Goal: Book appointment/travel/reservation

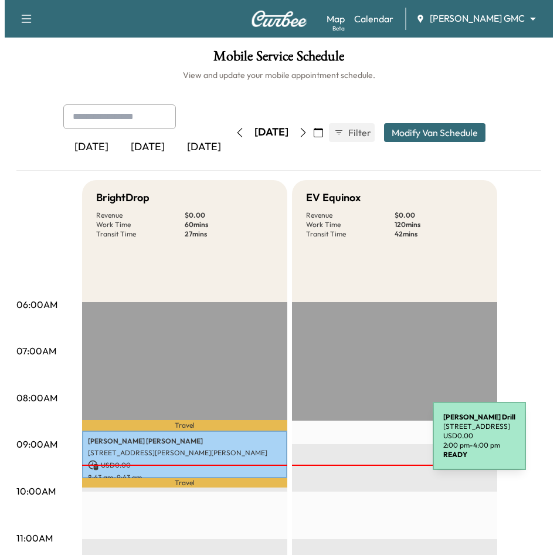
scroll to position [293, 0]
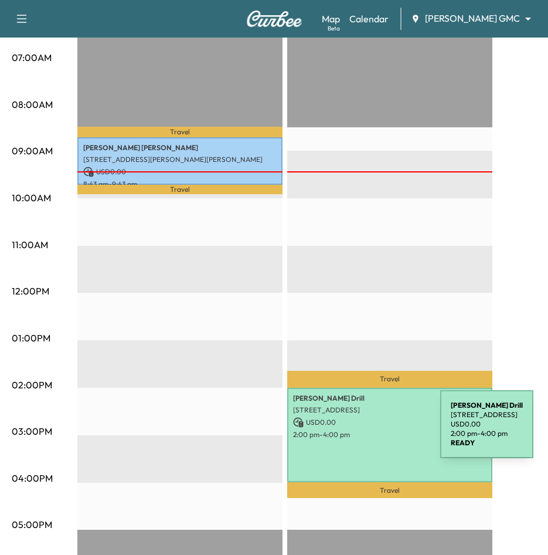
click at [352, 431] on p "2:00 pm - 4:00 pm" at bounding box center [389, 434] width 193 height 9
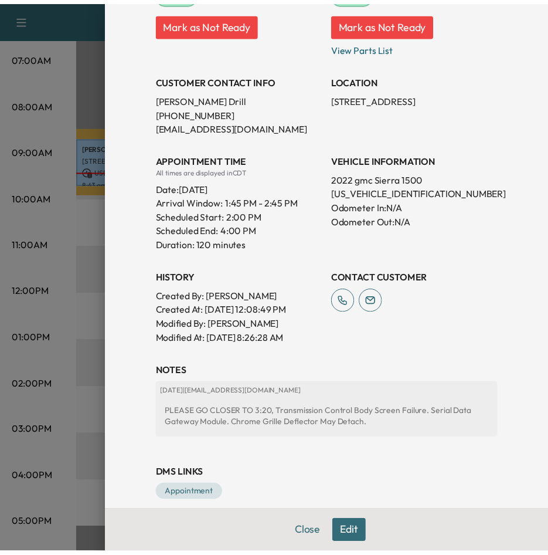
scroll to position [210, 0]
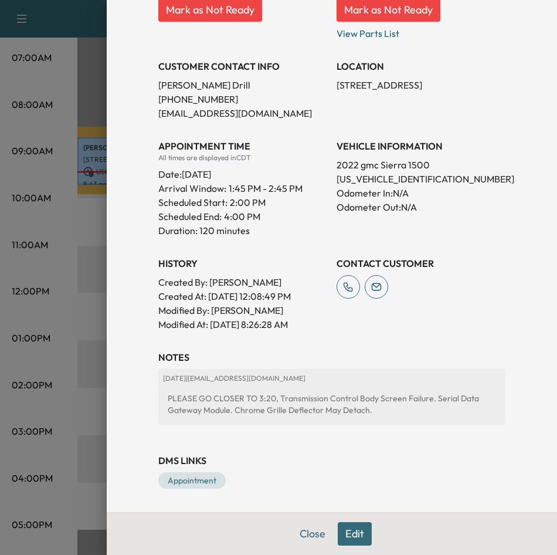
click at [434, 444] on div "Appointment Details Services RECALL - Recall $ 0.00 ACC - Genuine GM Accessorie…" at bounding box center [331, 151] width 375 height 722
click at [490, 345] on div "Appointment Details Services RECALL - Recall $ 0.00 ACC - Genuine GM Accessorie…" at bounding box center [331, 151] width 375 height 722
click at [314, 534] on button "Close" at bounding box center [312, 533] width 41 height 23
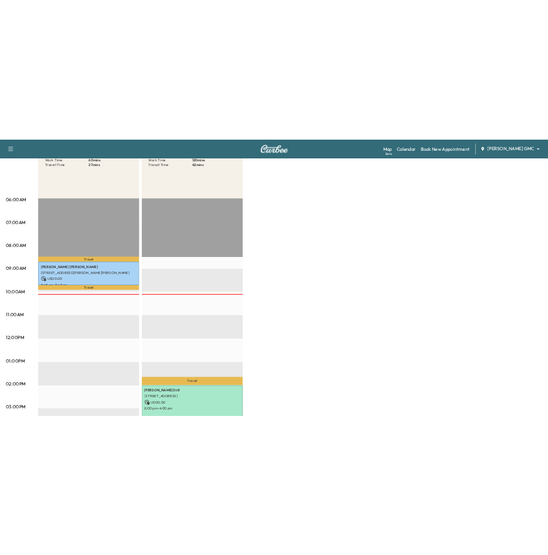
scroll to position [176, 0]
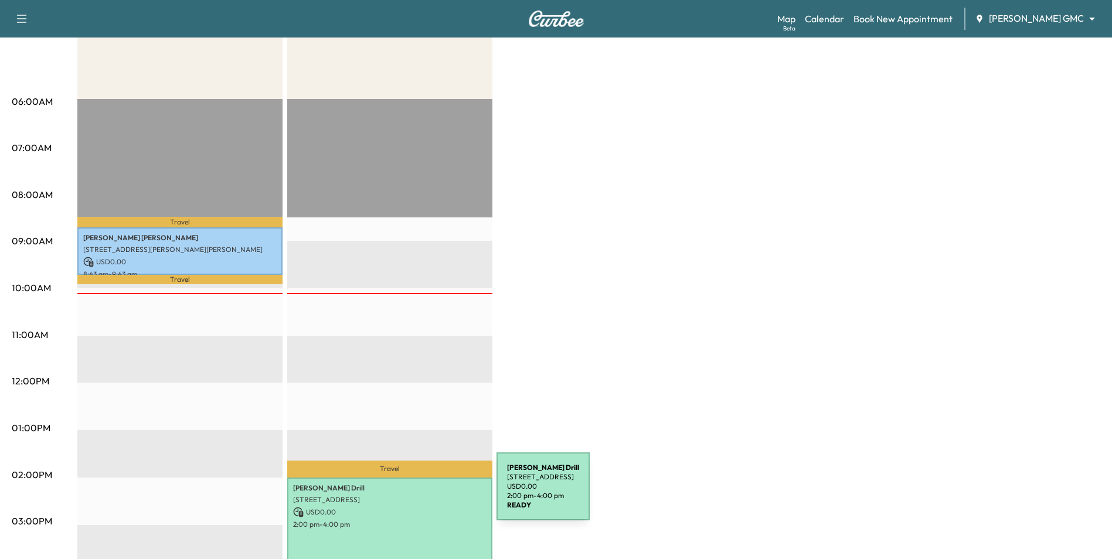
click at [409, 495] on p "[STREET_ADDRESS]" at bounding box center [389, 499] width 193 height 9
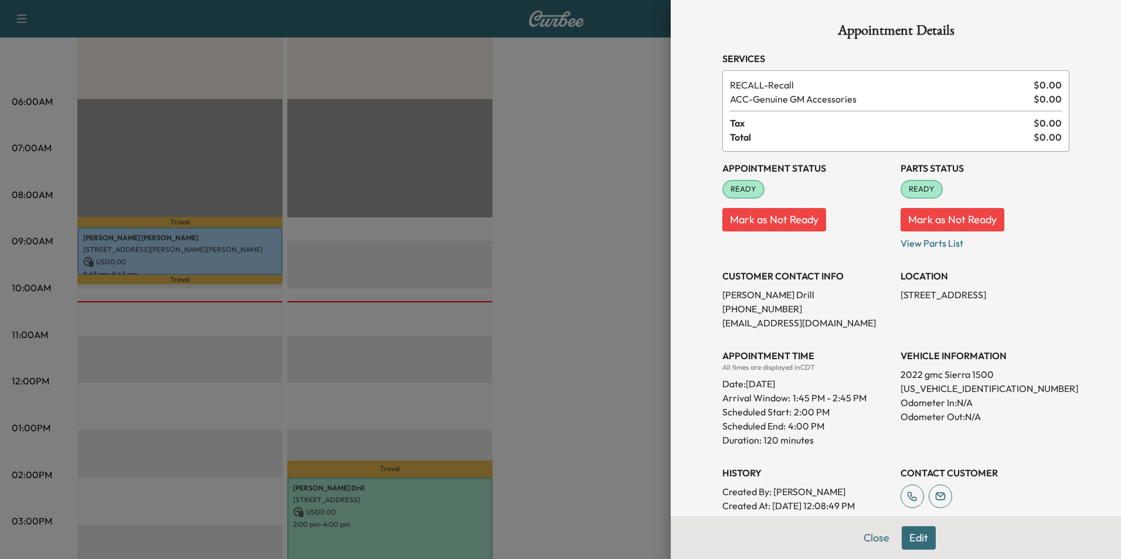
drag, startPoint x: 546, startPoint y: 420, endPoint x: 719, endPoint y: 559, distance: 221.0
click at [565, 438] on div at bounding box center [560, 279] width 1121 height 559
